Goal: Find specific page/section: Find specific page/section

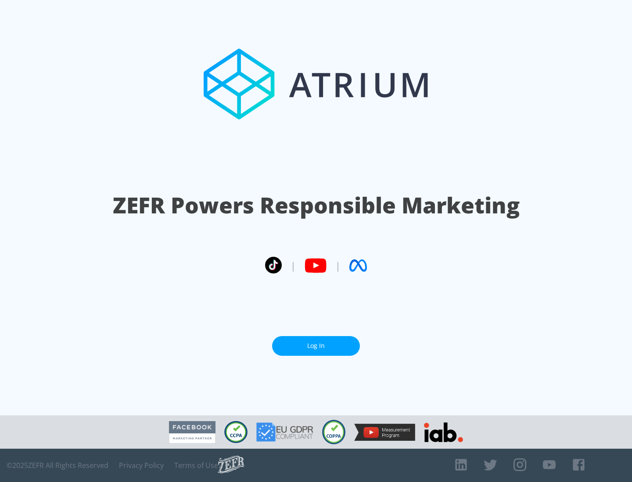
click at [316, 346] on link "Log In" at bounding box center [316, 346] width 88 height 20
